Goal: Task Accomplishment & Management: Use online tool/utility

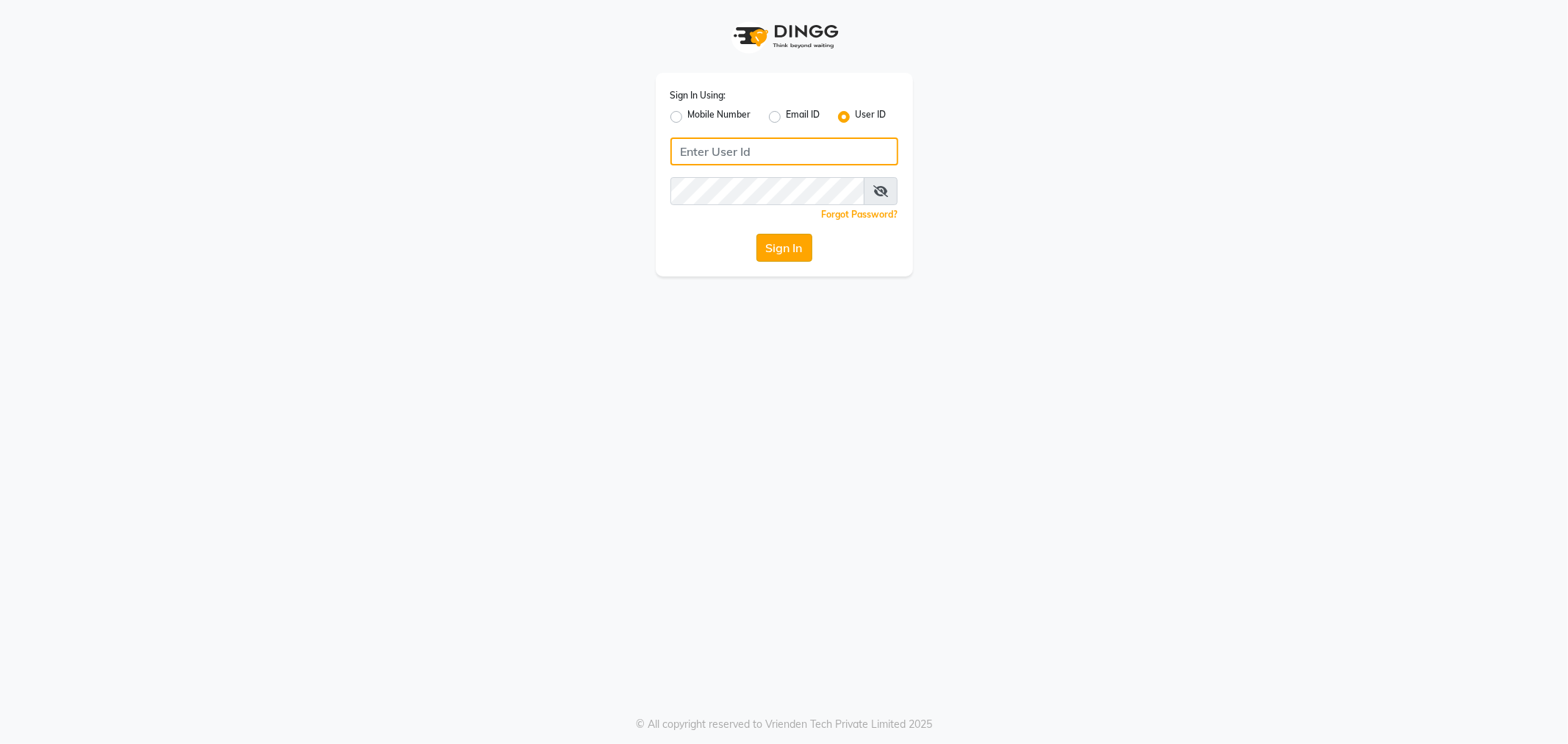
type input "e2360-01"
click at [770, 241] on button "Sign In" at bounding box center [784, 248] width 56 height 28
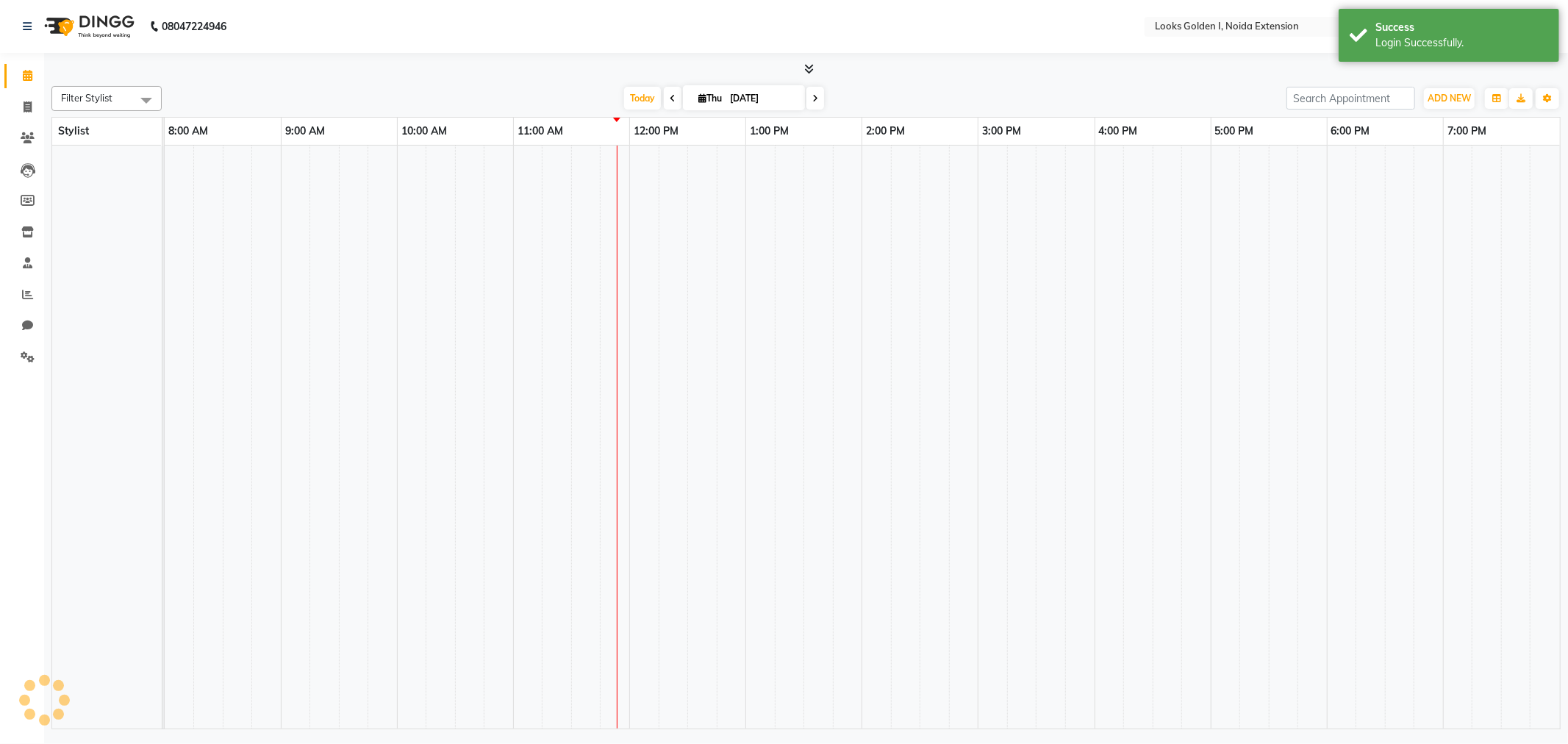
select select "en"
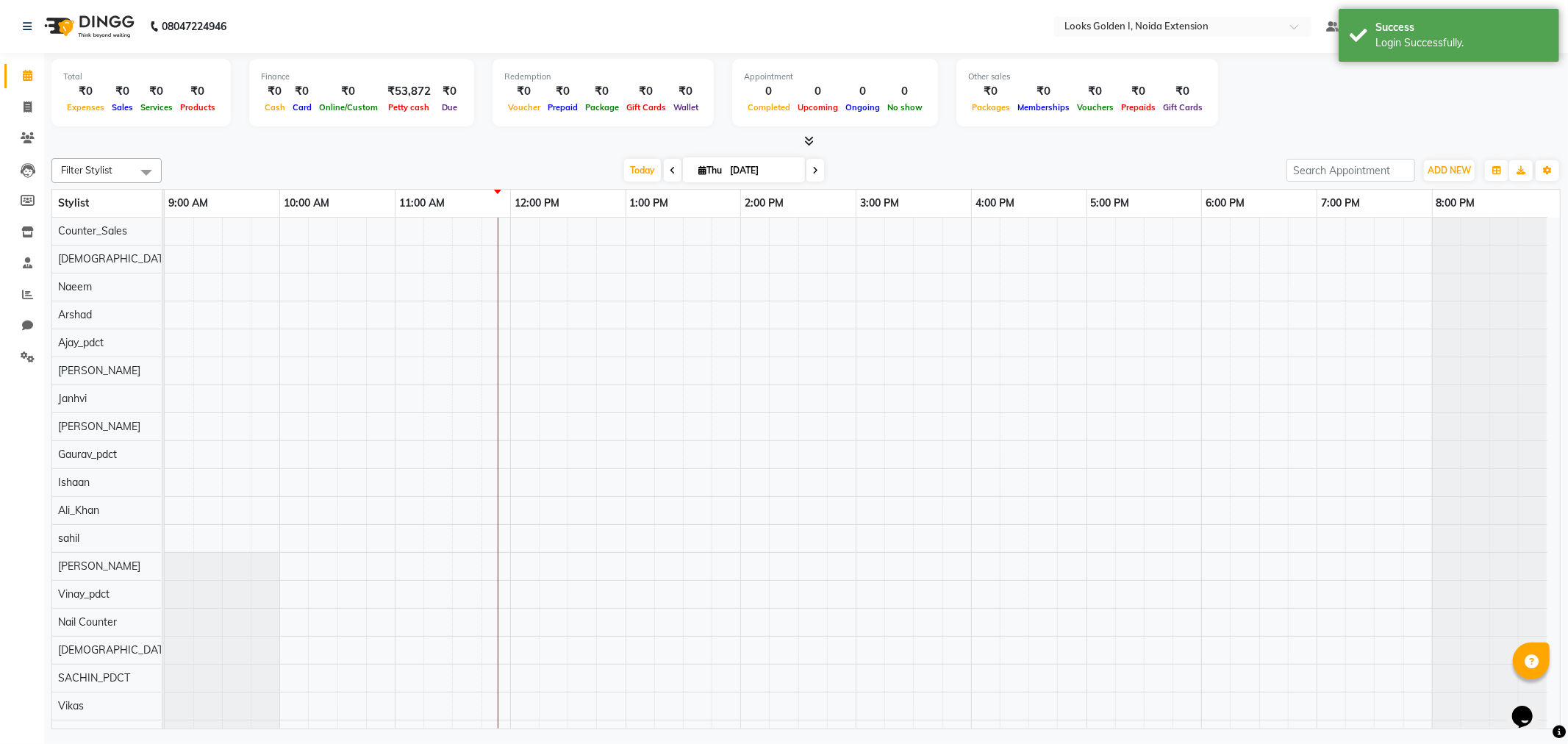
click at [14, 123] on li "Clients" at bounding box center [22, 138] width 44 height 32
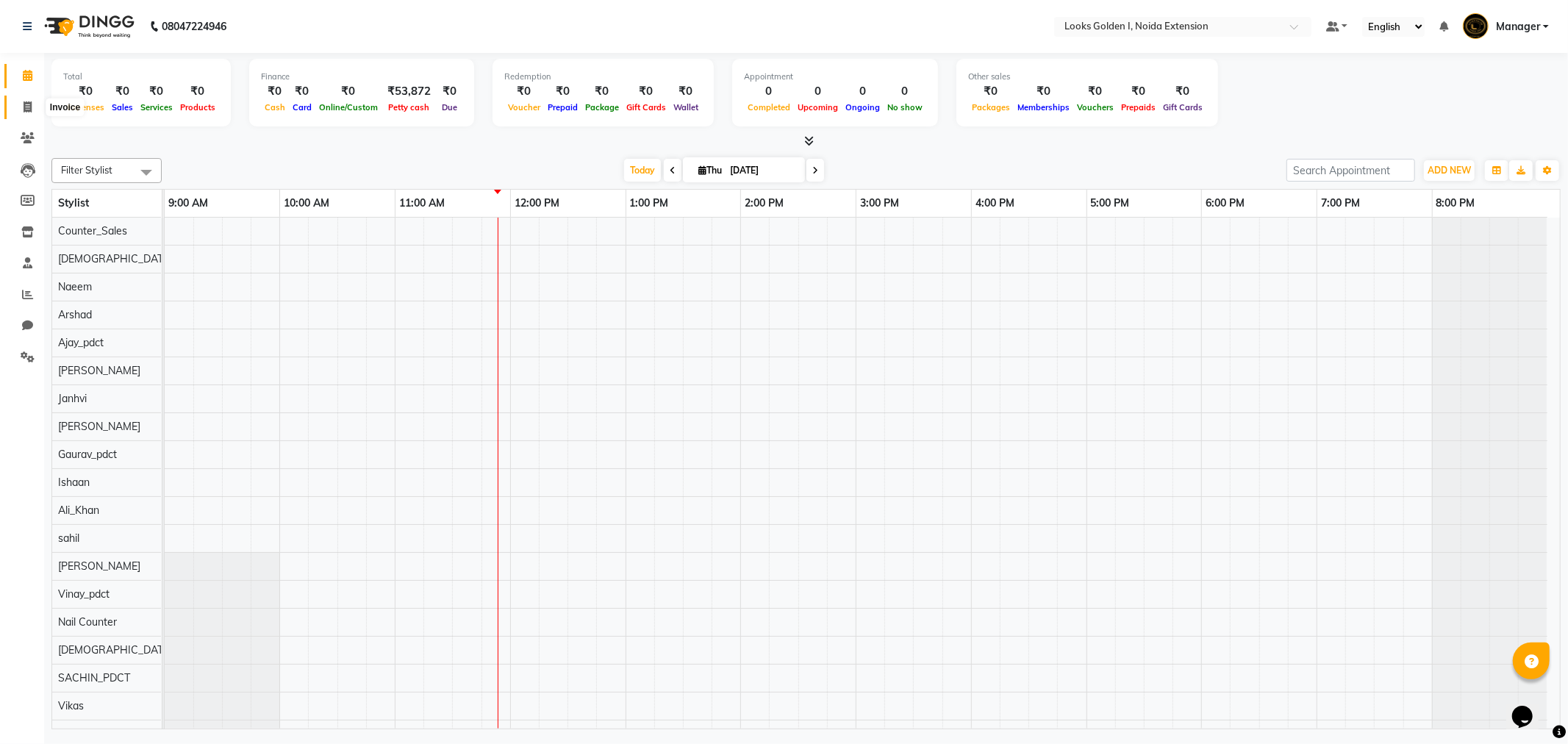
click at [25, 108] on icon at bounding box center [27, 107] width 8 height 11
select select "5508"
select select "service"
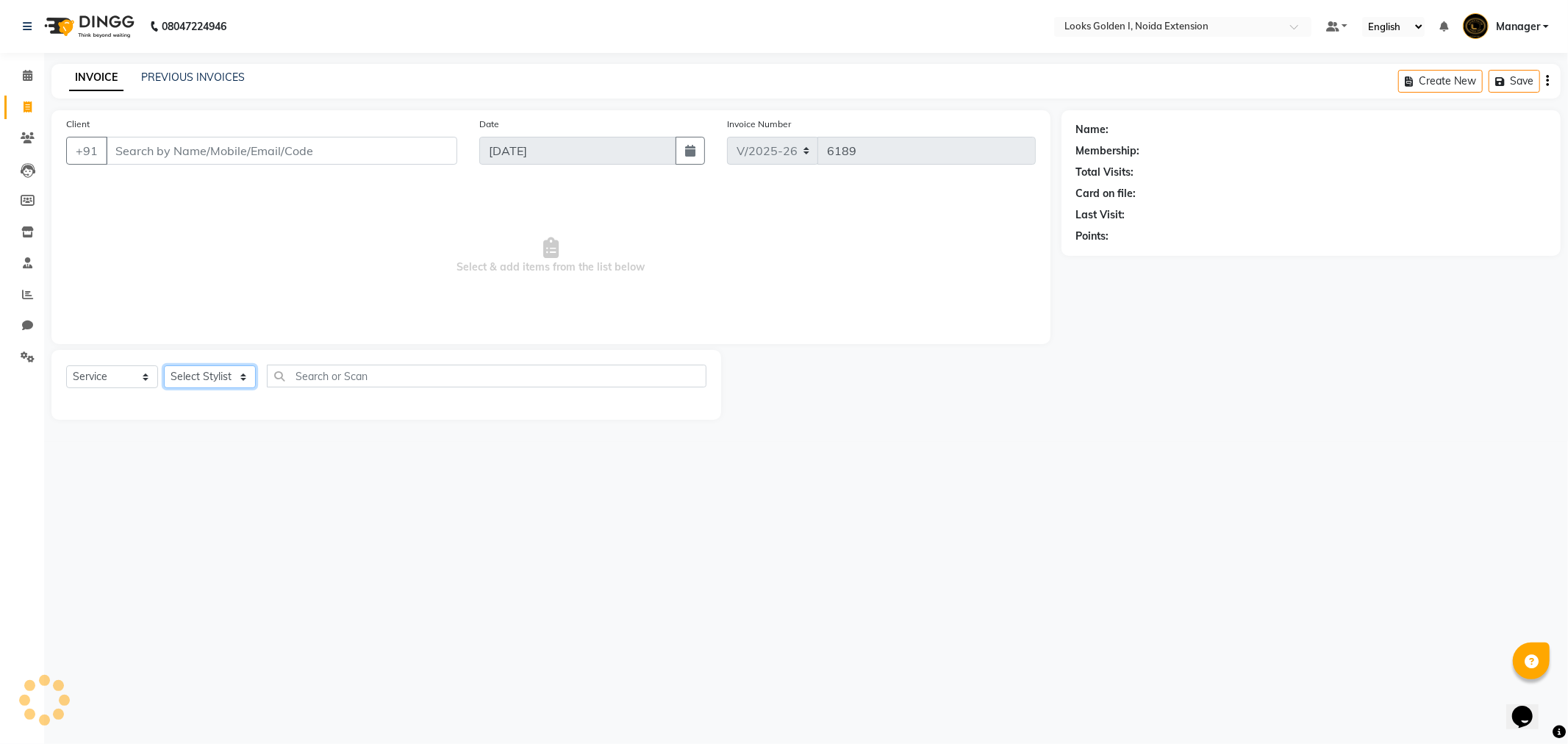
click at [200, 383] on select "Select Stylist" at bounding box center [210, 376] width 92 height 23
select select "37647"
click at [164, 366] on select "Select Stylist Ajay_pdct [PERSON_NAME] Counter_Sales [PERSON_NAME] [PERSON_NAME…" at bounding box center [212, 376] width 97 height 23
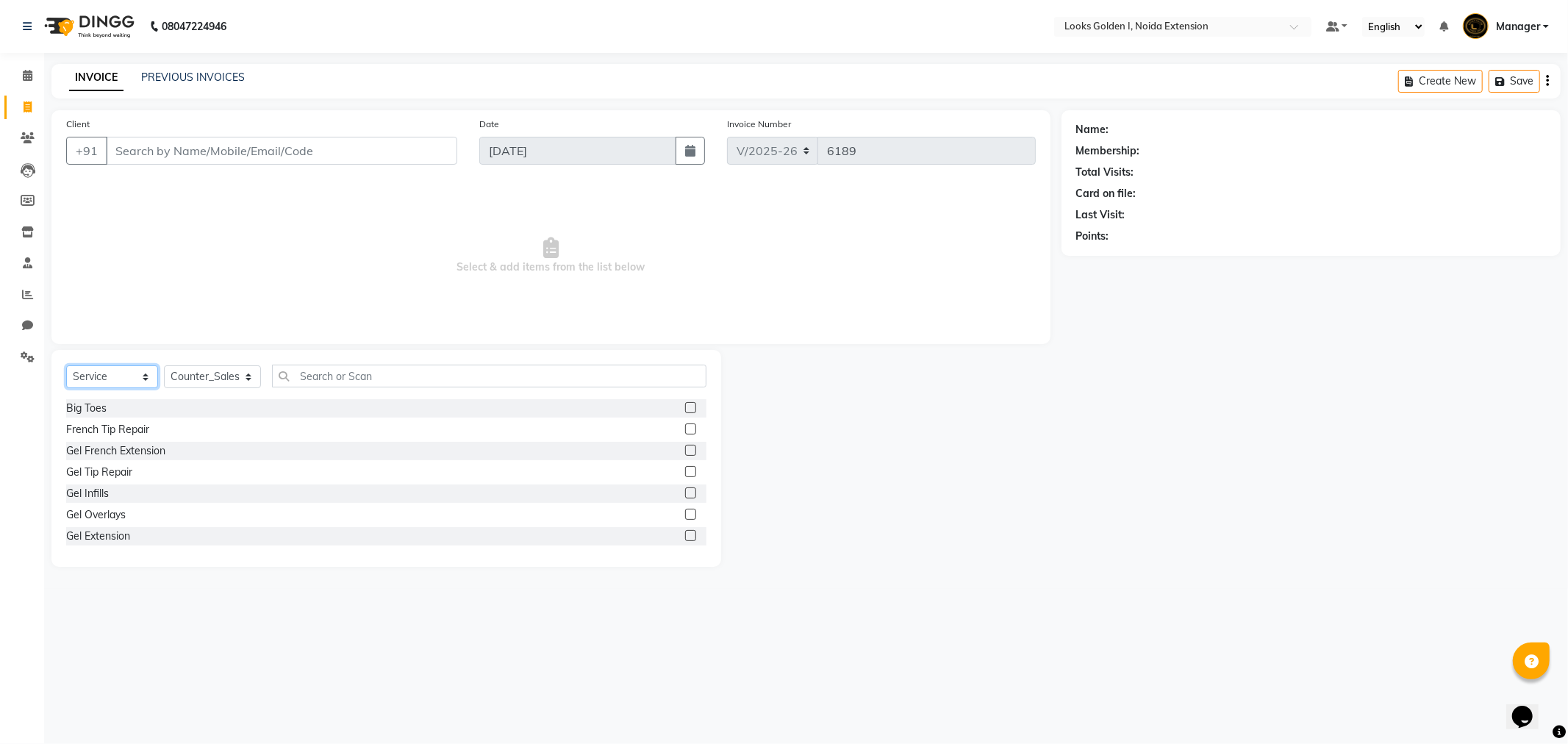
click at [123, 382] on select "Select Service Product Membership Package Voucher Prepaid Gift Card" at bounding box center [112, 376] width 92 height 23
select select "product"
click at [67, 366] on select "Select Service Product Membership Package Voucher Prepaid Gift Card" at bounding box center [112, 376] width 92 height 23
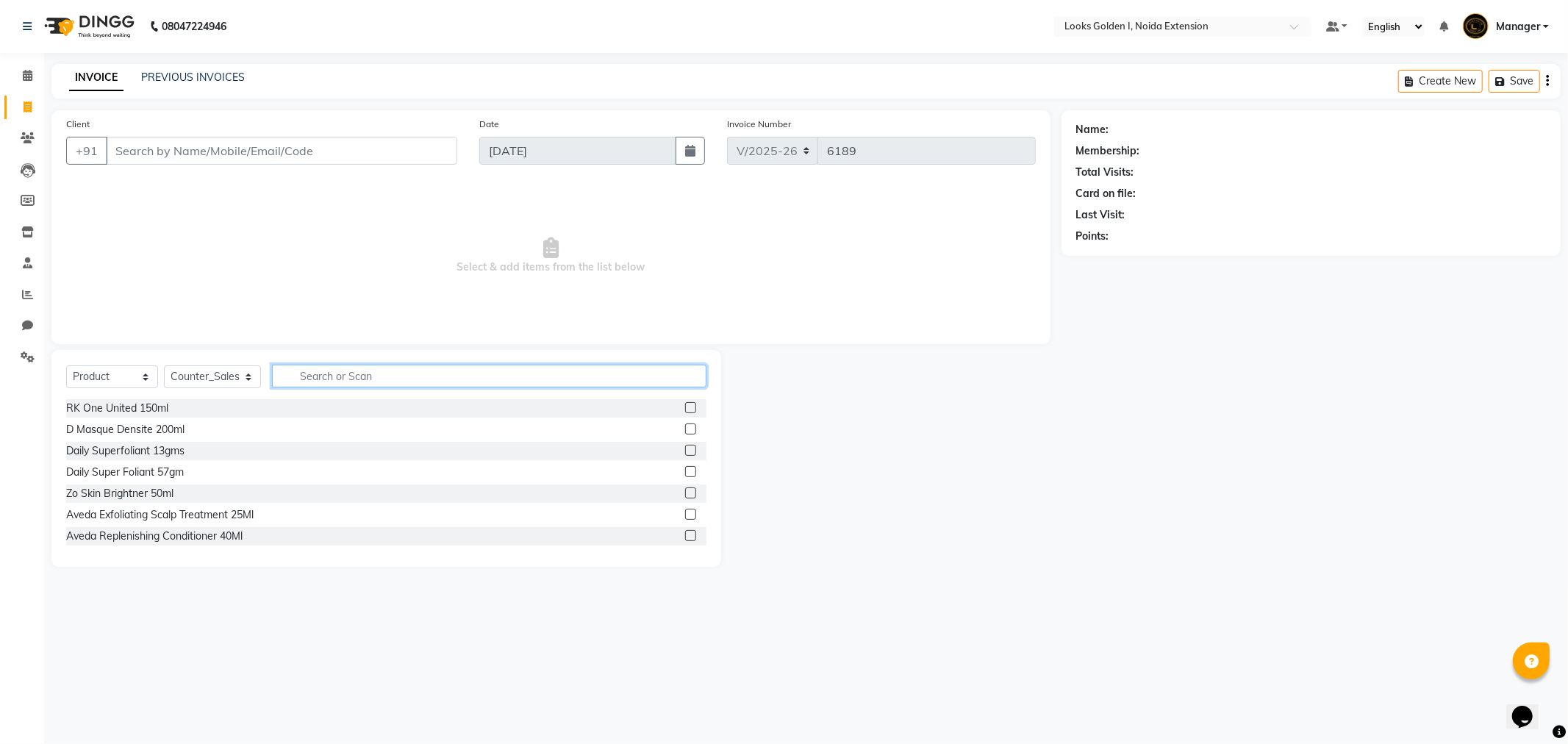
click at [329, 368] on input "text" at bounding box center [489, 375] width 435 height 23
type input "815401012633"
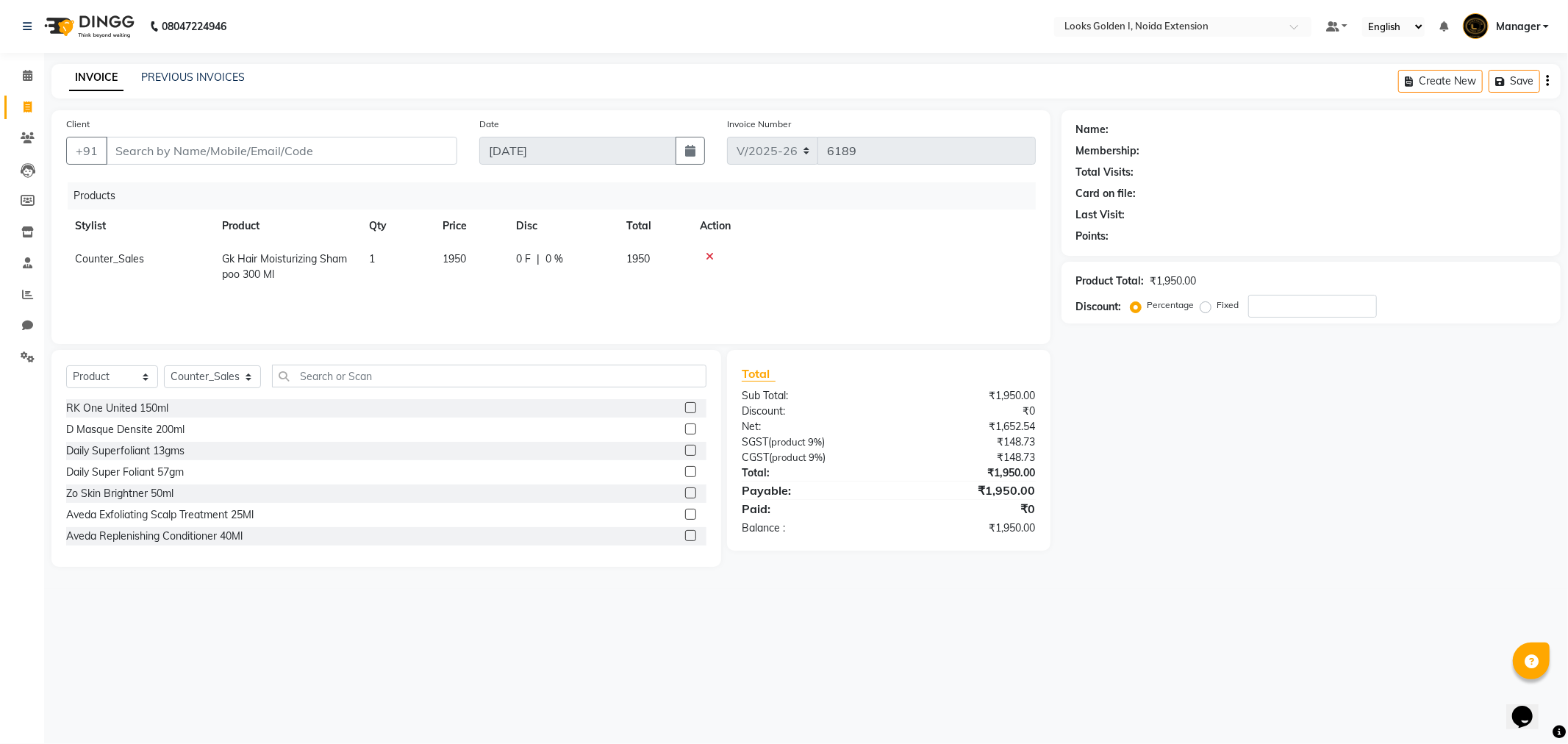
click at [474, 267] on td "1950" at bounding box center [470, 266] width 74 height 48
select select "37647"
drag, startPoint x: 464, startPoint y: 260, endPoint x: 325, endPoint y: 265, distance: 139.1
click at [325, 265] on tr "Ajay_pdct [PERSON_NAME] Counter_Sales [PERSON_NAME] [PERSON_NAME] Gaurav_pdct […" at bounding box center [551, 263] width 969 height 42
type input "2700"
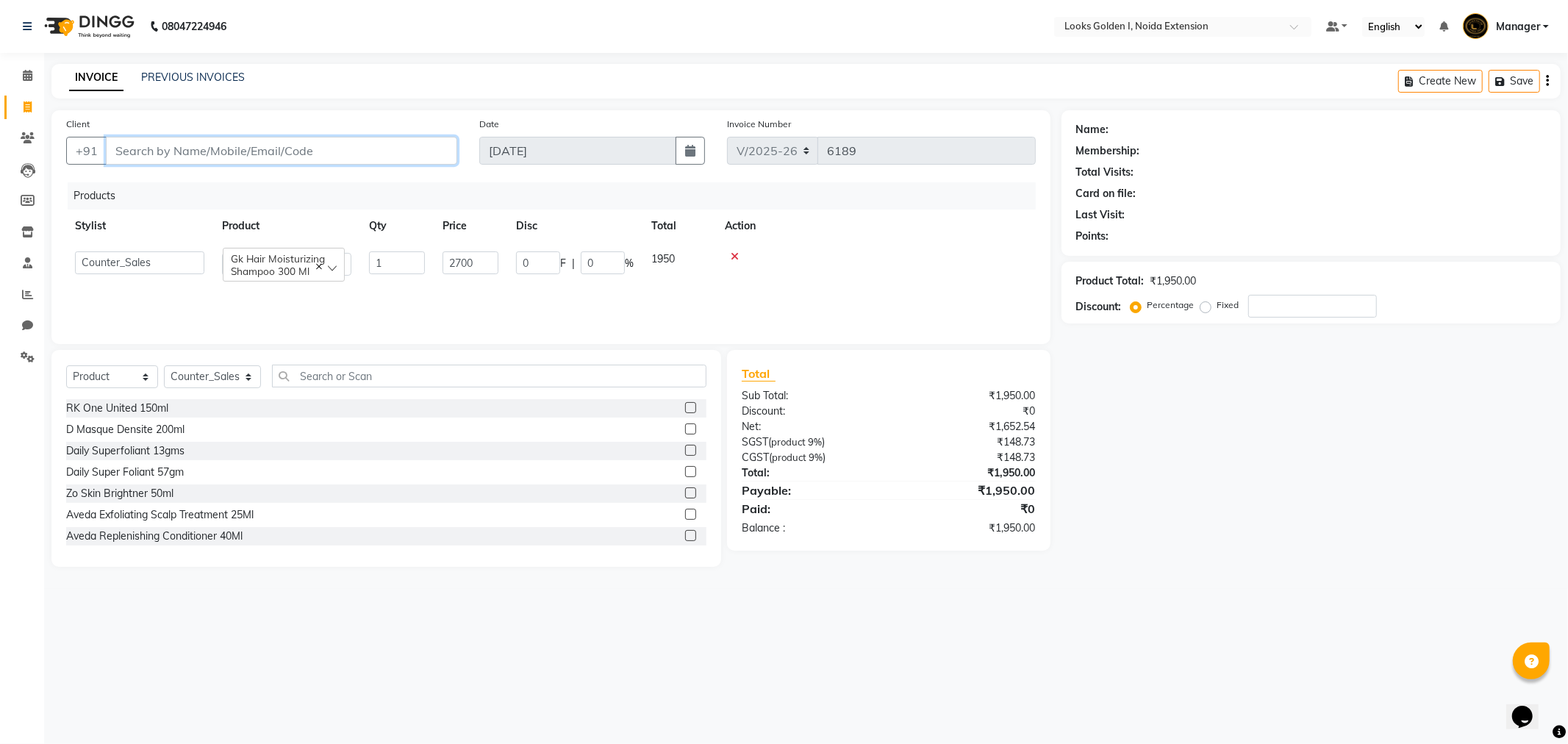
click at [325, 152] on input "Client" at bounding box center [282, 150] width 352 height 28
type input "7"
type input "0"
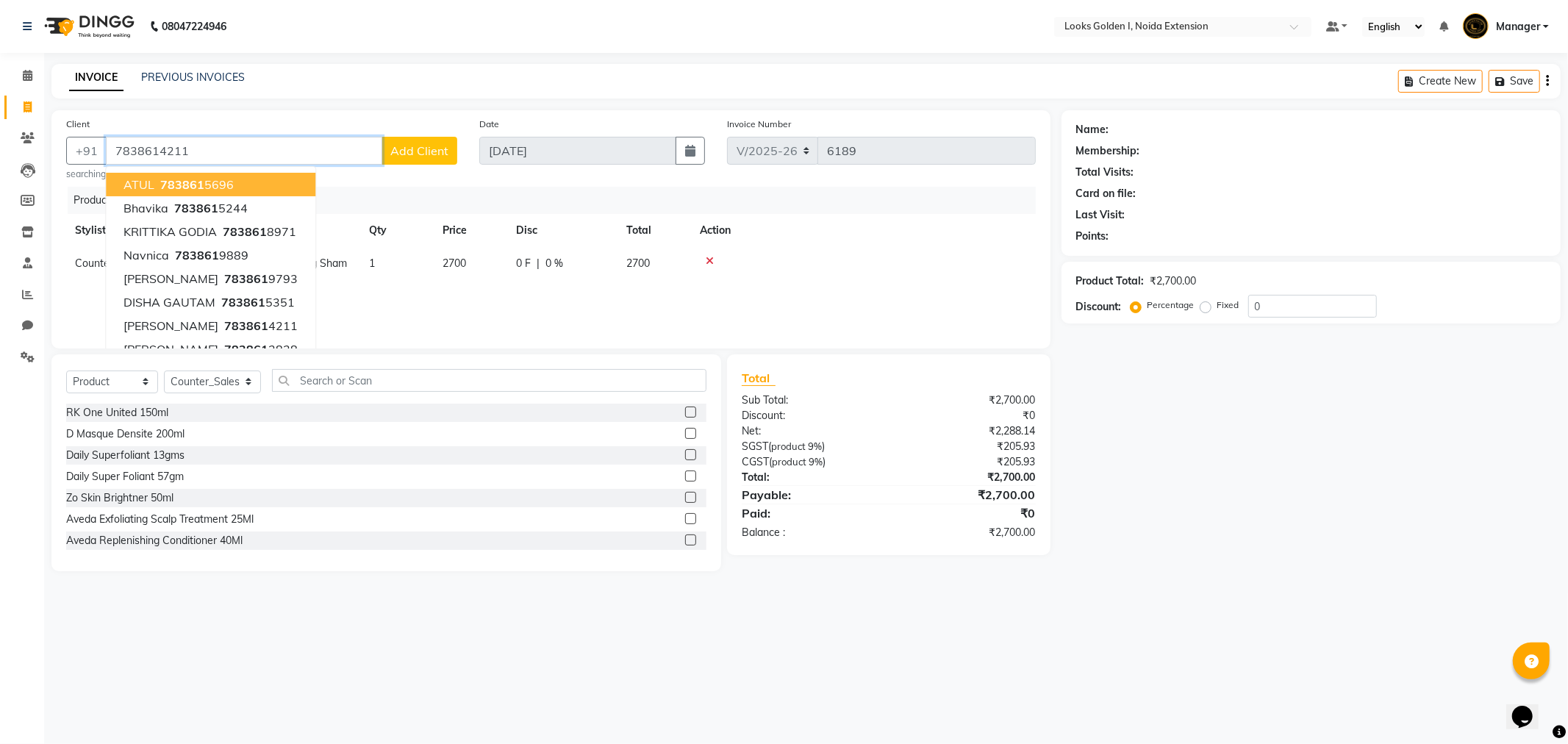
type input "7838614211"
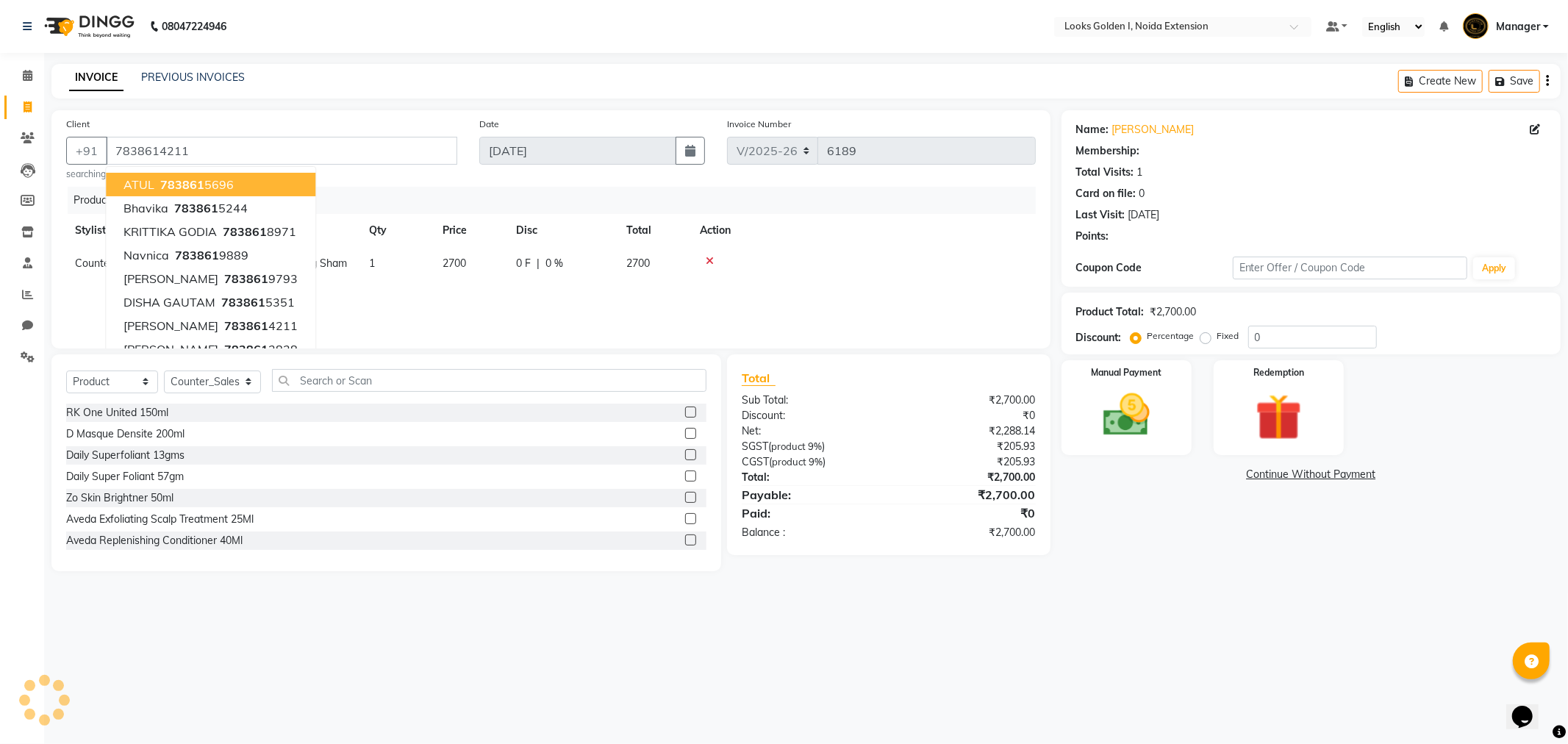
select select "1: Object"
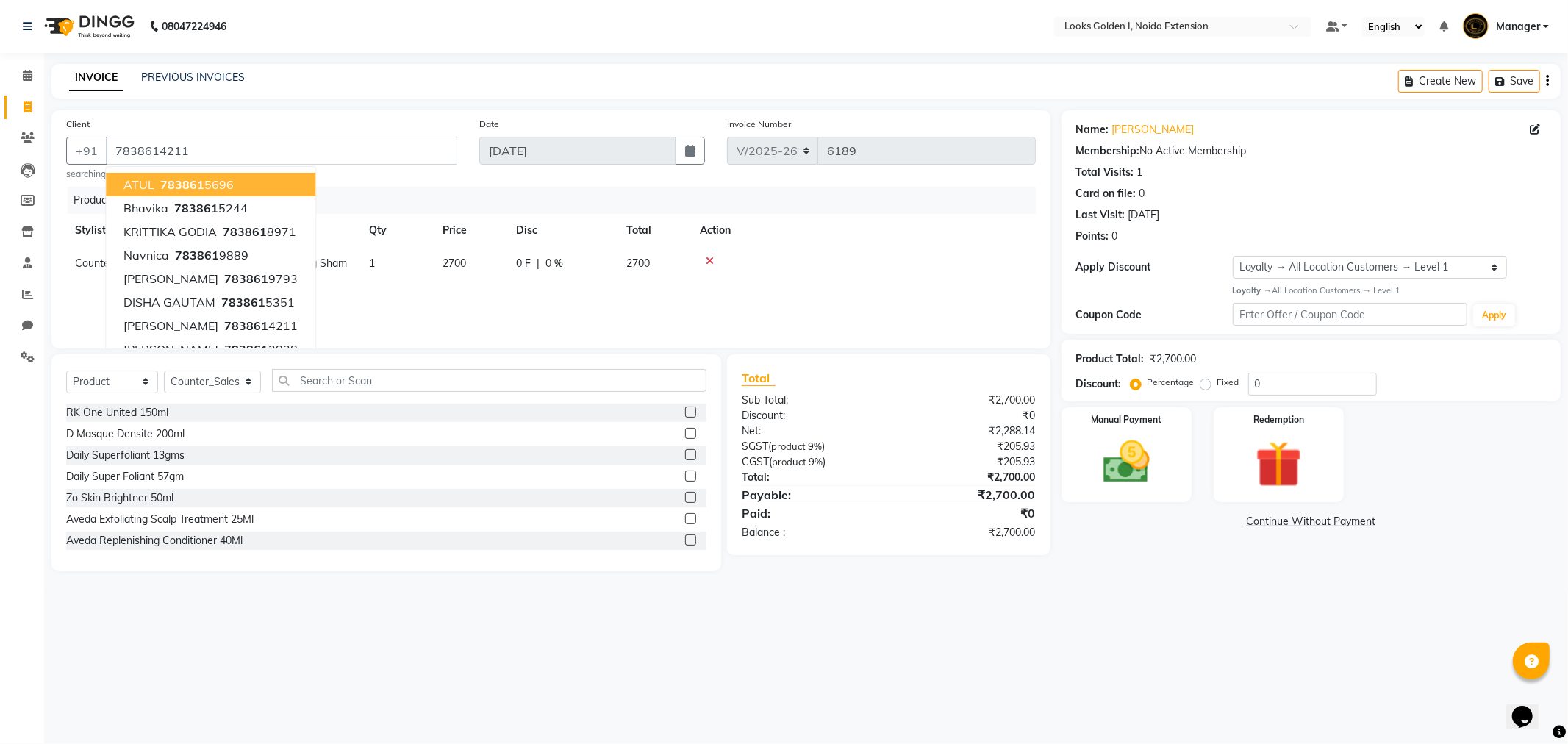
click at [936, 239] on th "Action" at bounding box center [864, 230] width 344 height 33
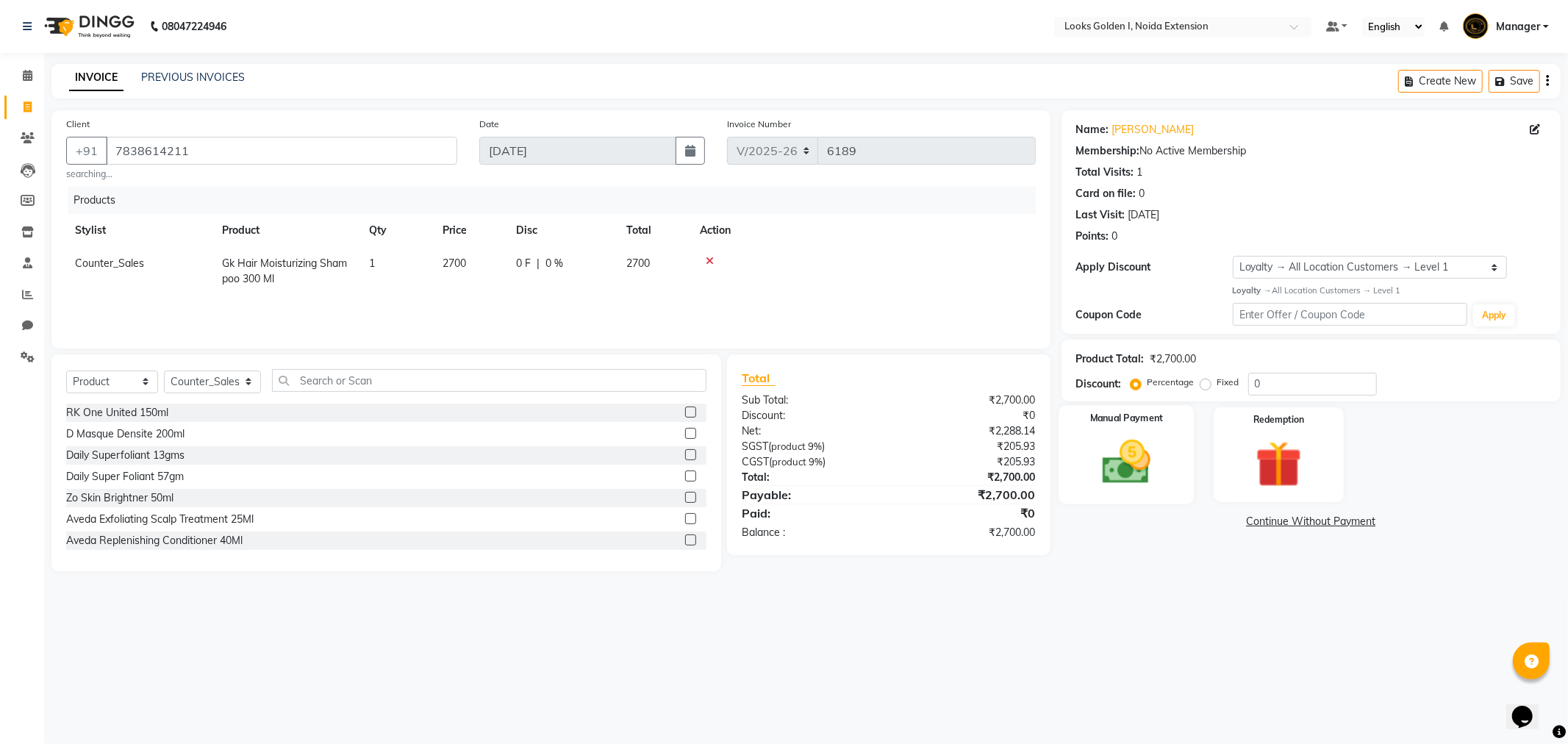
click at [1155, 440] on img at bounding box center [1126, 462] width 78 height 56
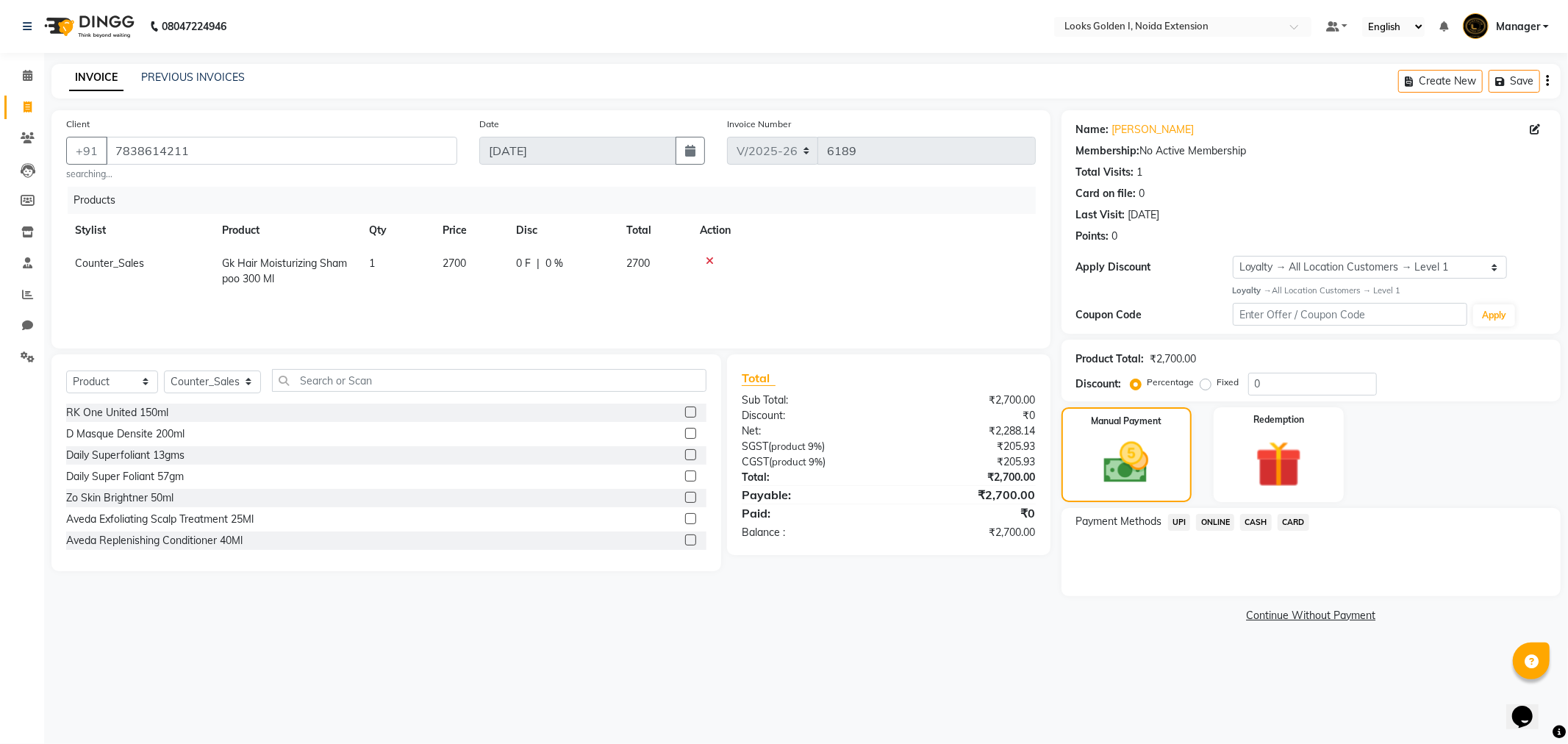
click at [1173, 523] on span "UPI" at bounding box center [1179, 522] width 23 height 17
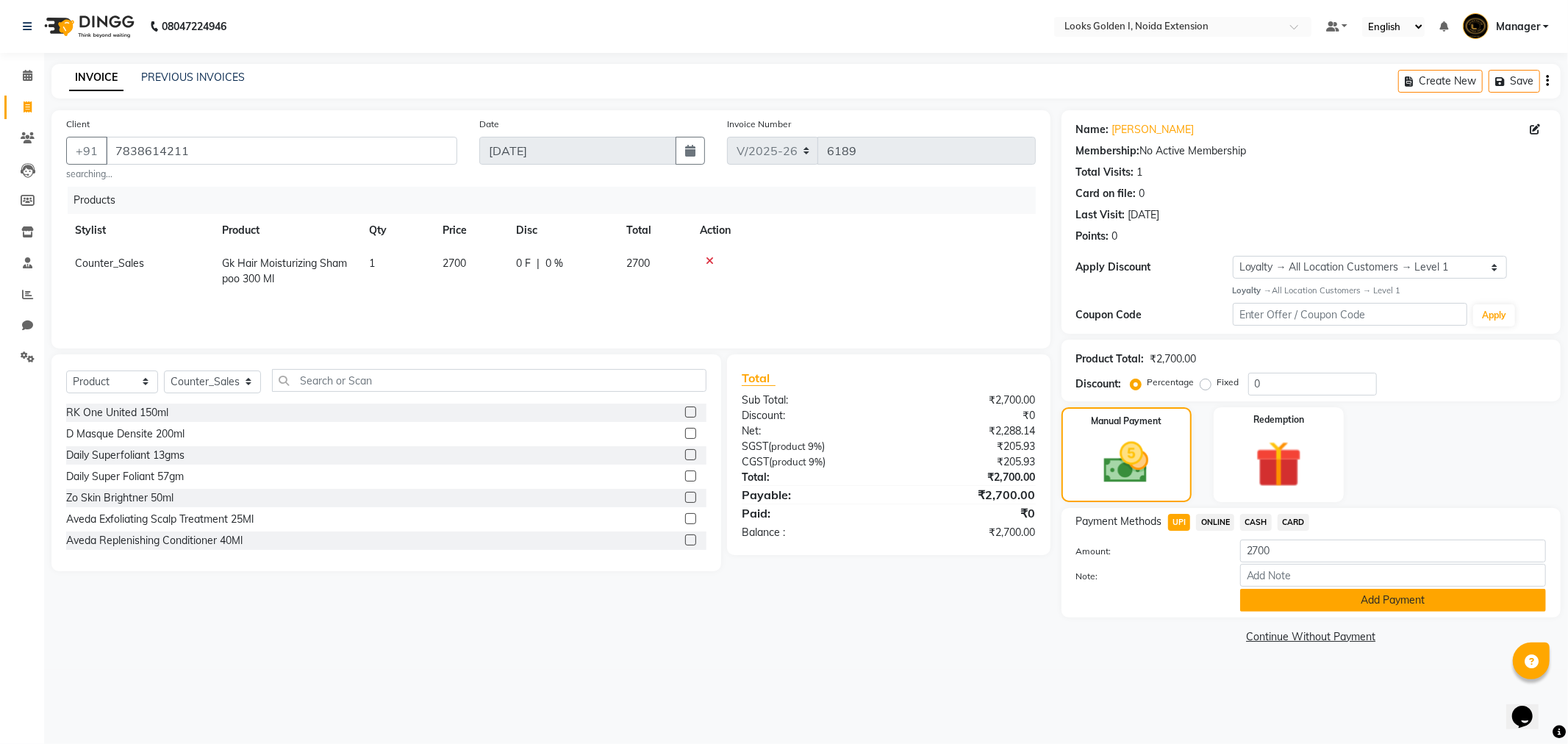
click at [1303, 596] on button "Add Payment" at bounding box center [1393, 599] width 306 height 23
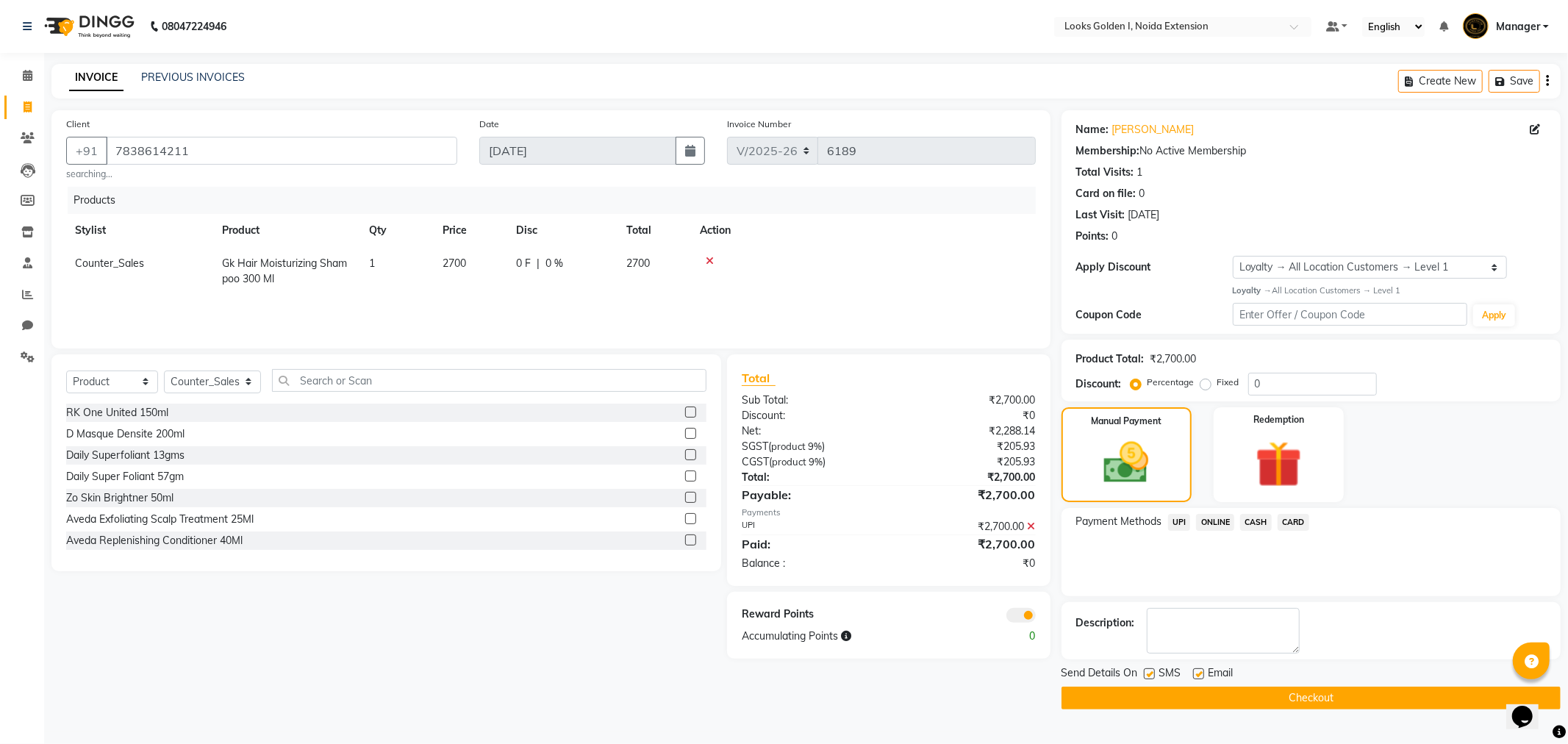
click at [1312, 700] on button "Checkout" at bounding box center [1311, 698] width 499 height 23
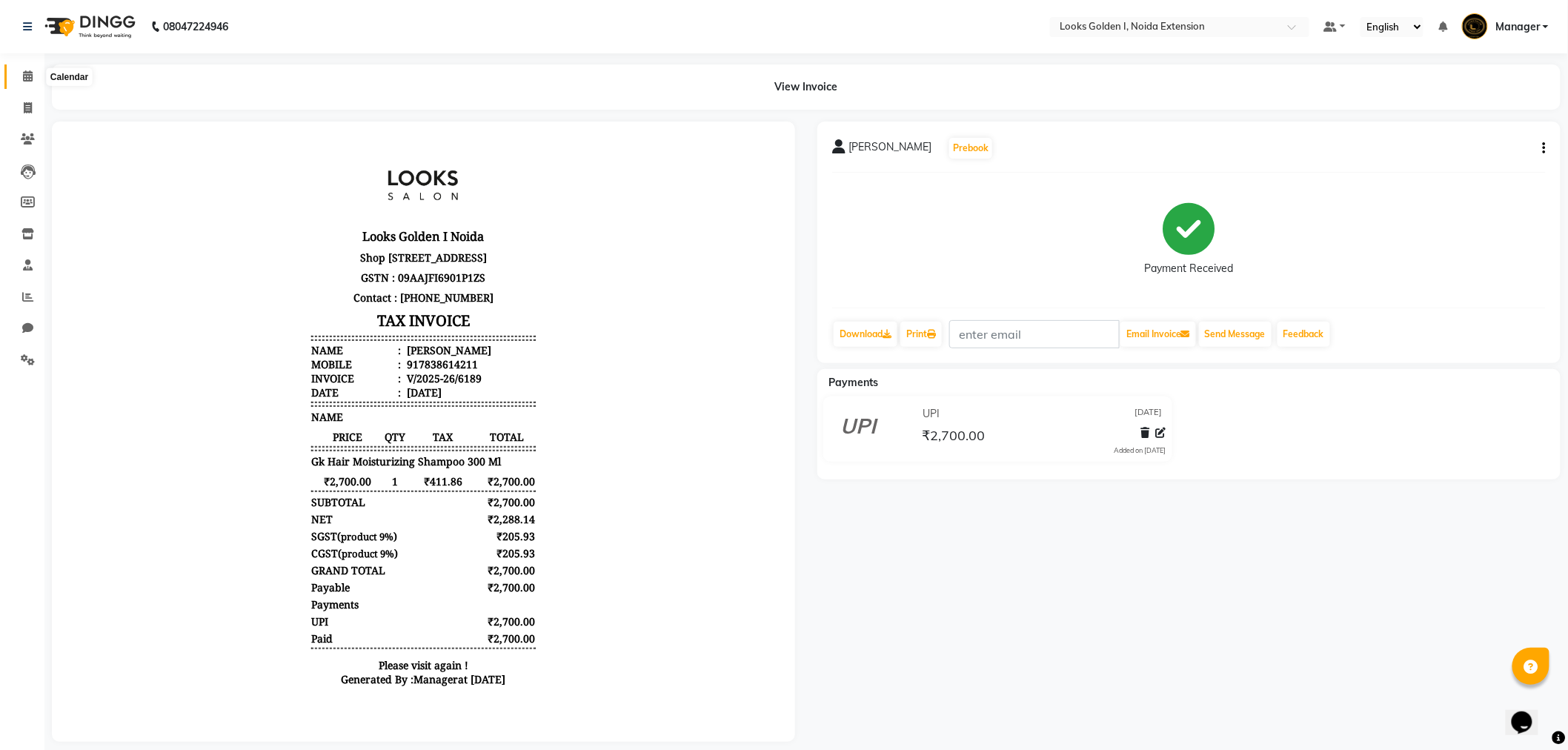
click at [32, 71] on span at bounding box center [28, 76] width 26 height 17
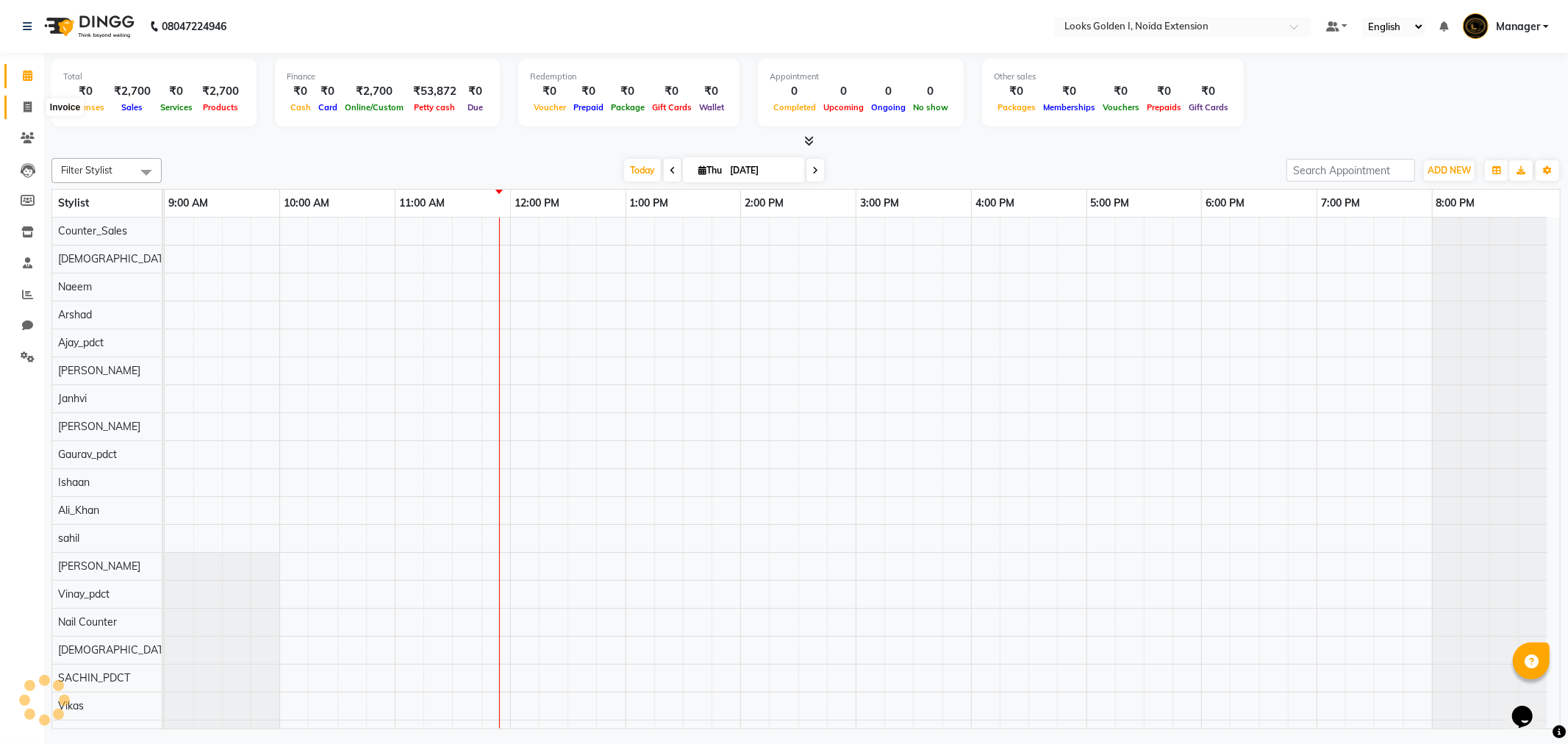
click at [26, 104] on icon at bounding box center [27, 107] width 8 height 11
select select "service"
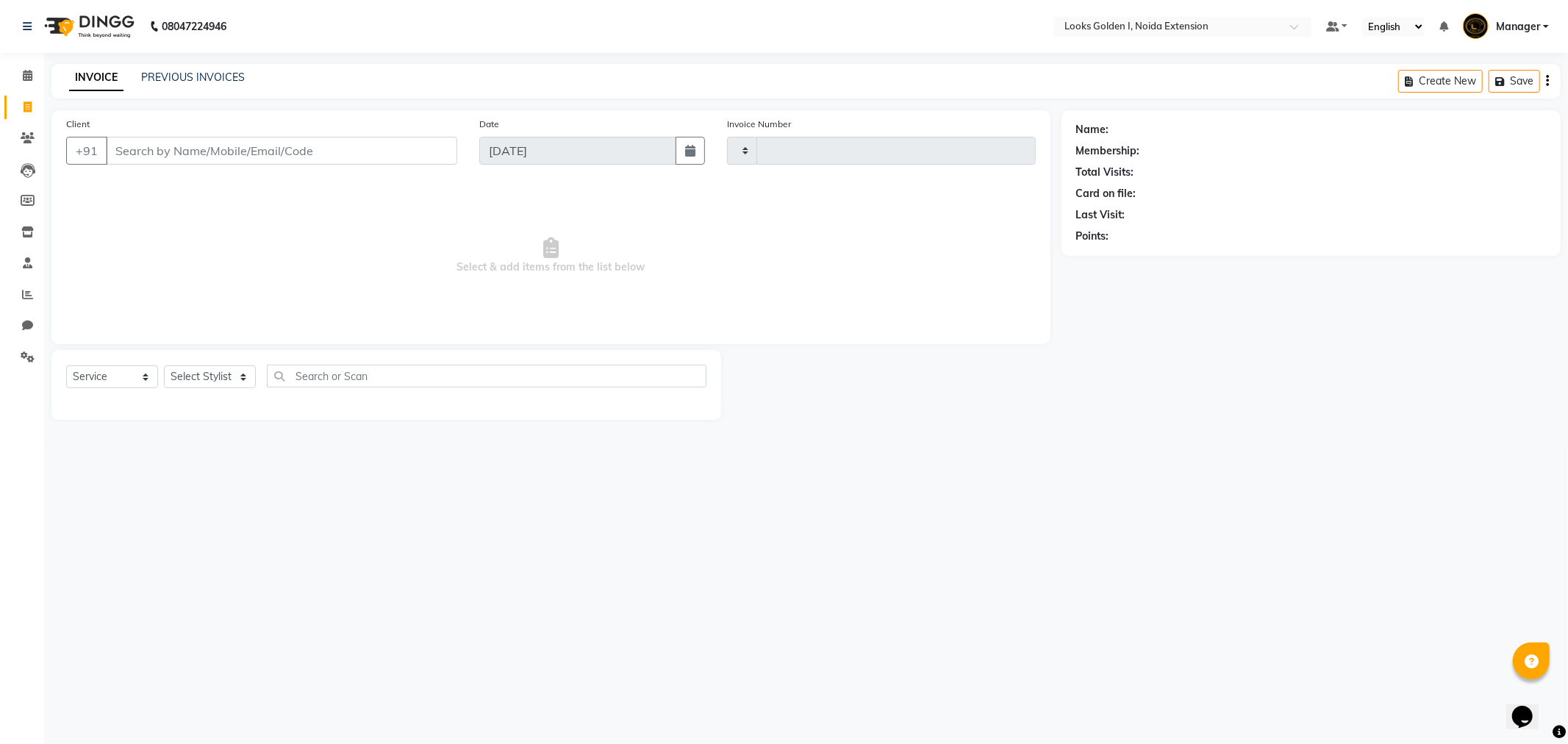
type input "6190"
select select "5508"
click at [27, 79] on icon at bounding box center [27, 76] width 9 height 11
